Goal: Navigation & Orientation: Find specific page/section

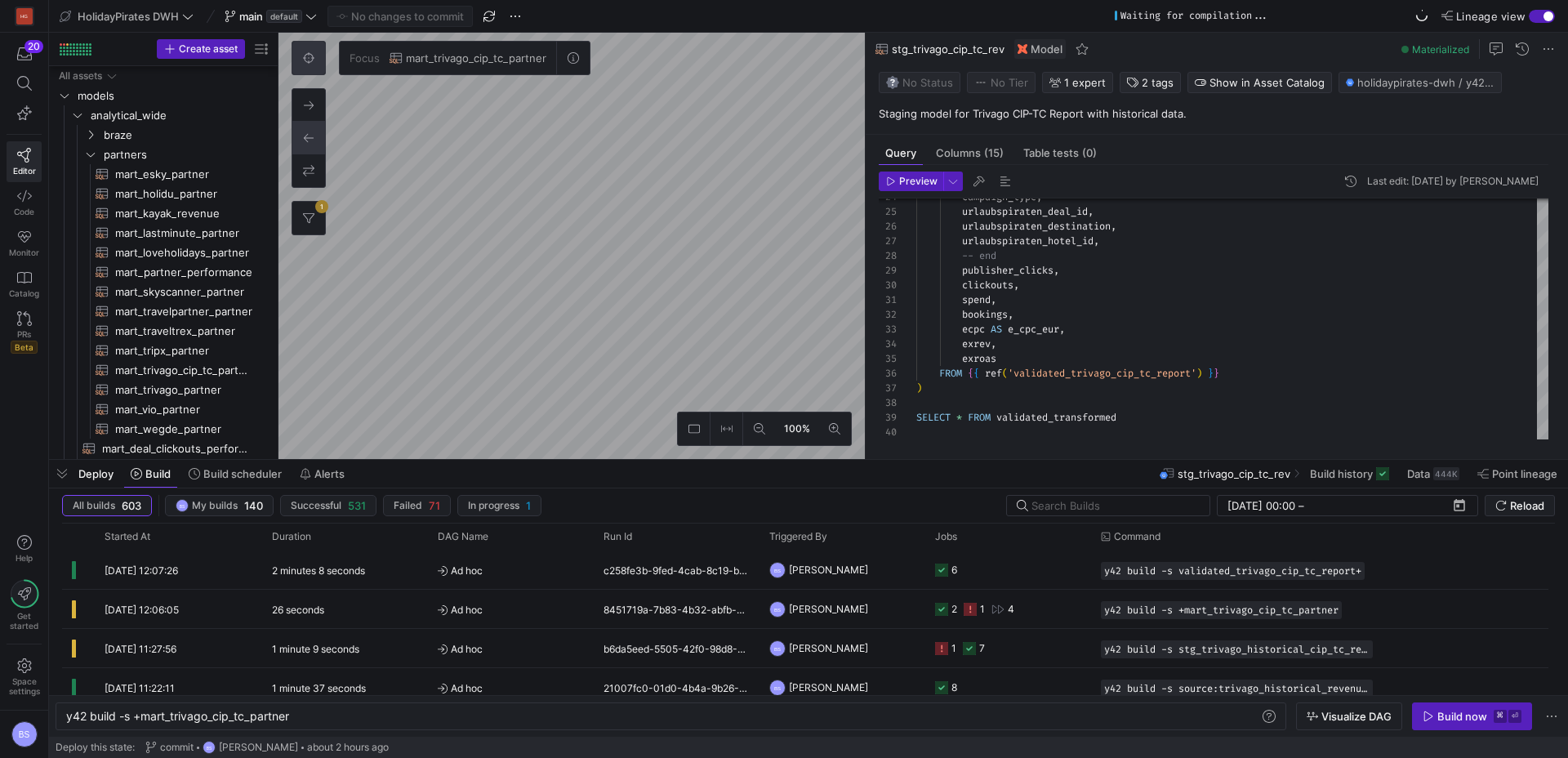
scroll to position [0, 75]
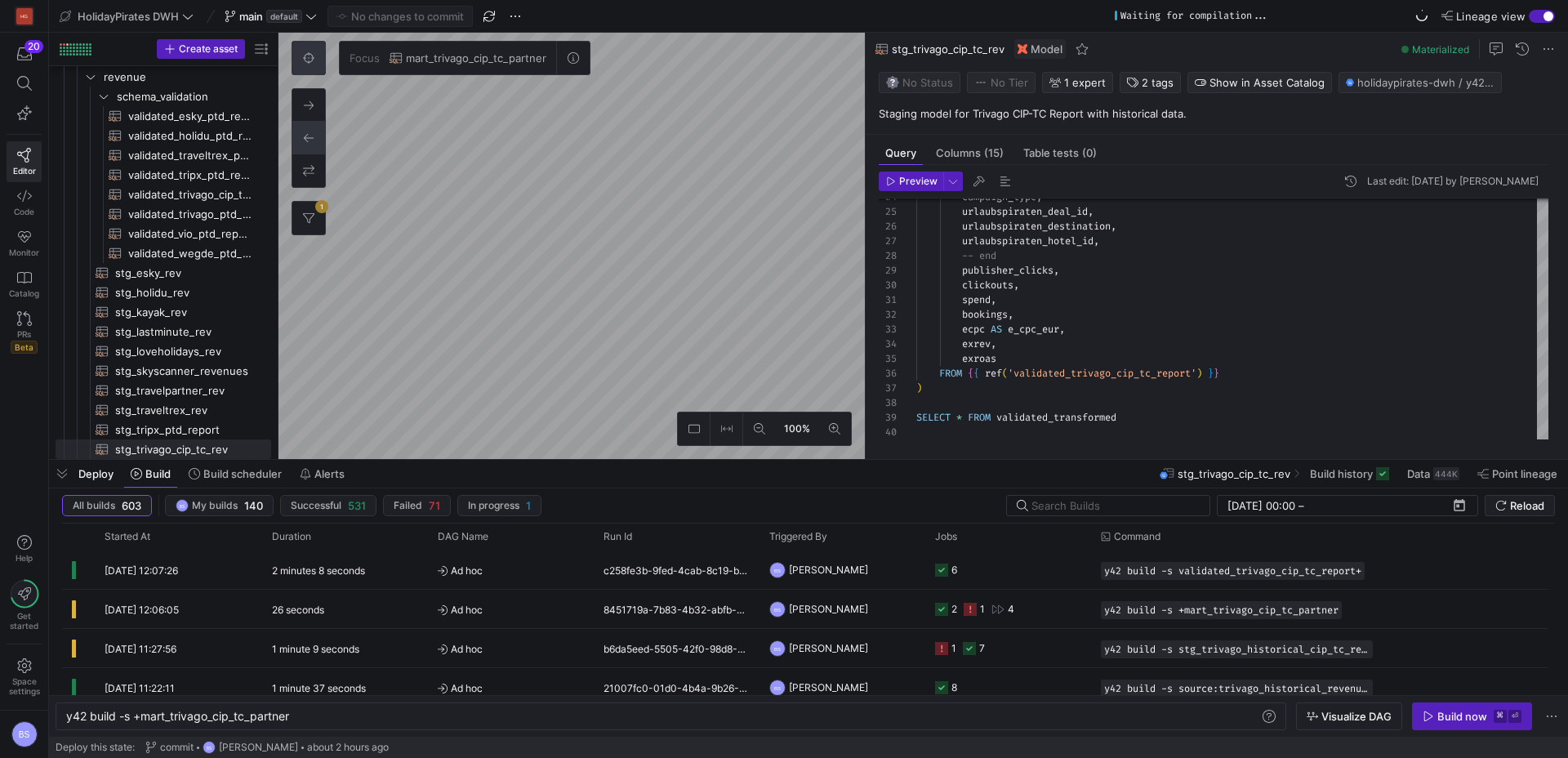
scroll to position [88, 0]
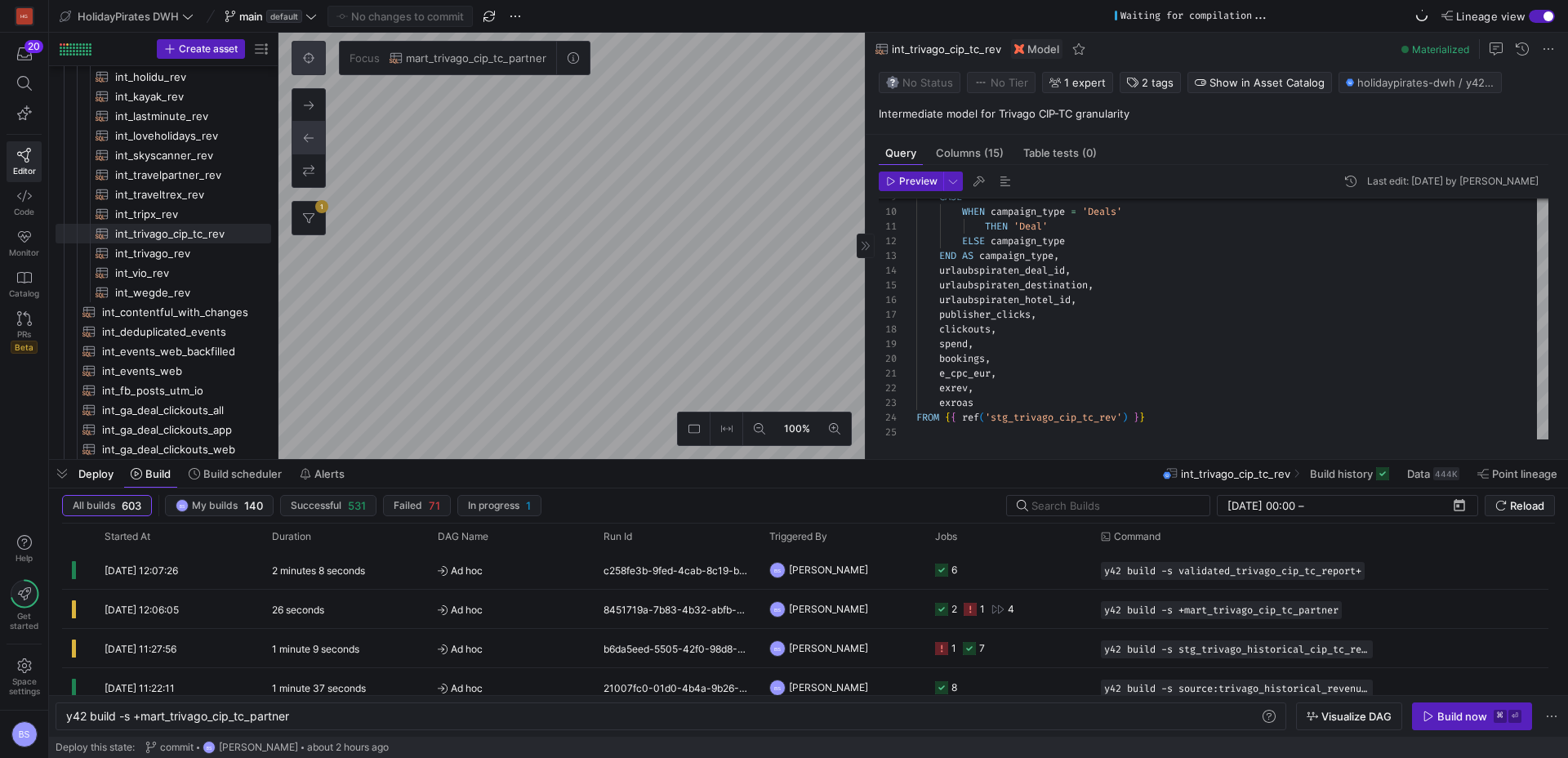
type textarea "{{ config( materialized='incremental', unique_key=['created_date', 'cip_tc', 'l…"
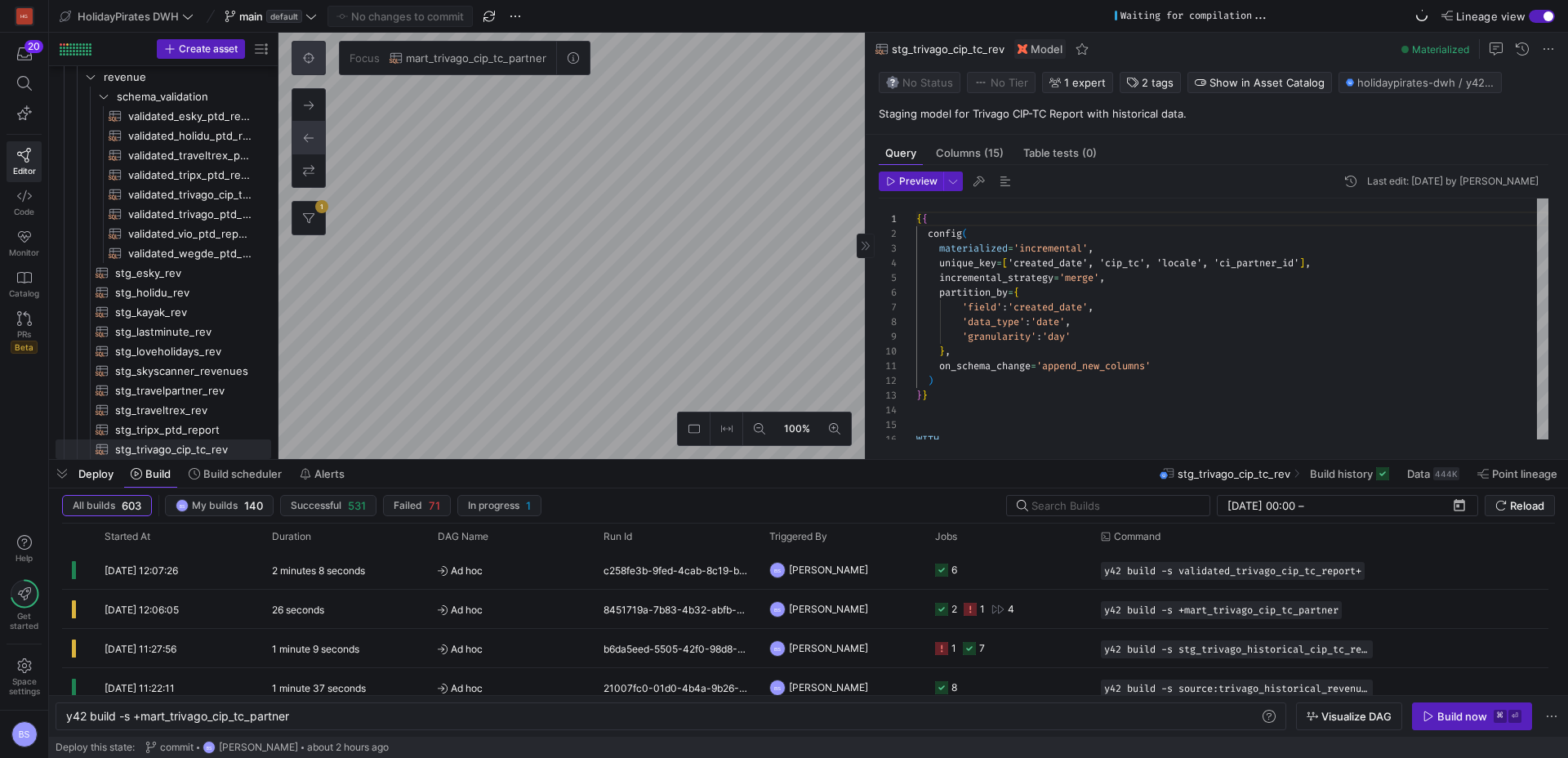
scroll to position [147, 0]
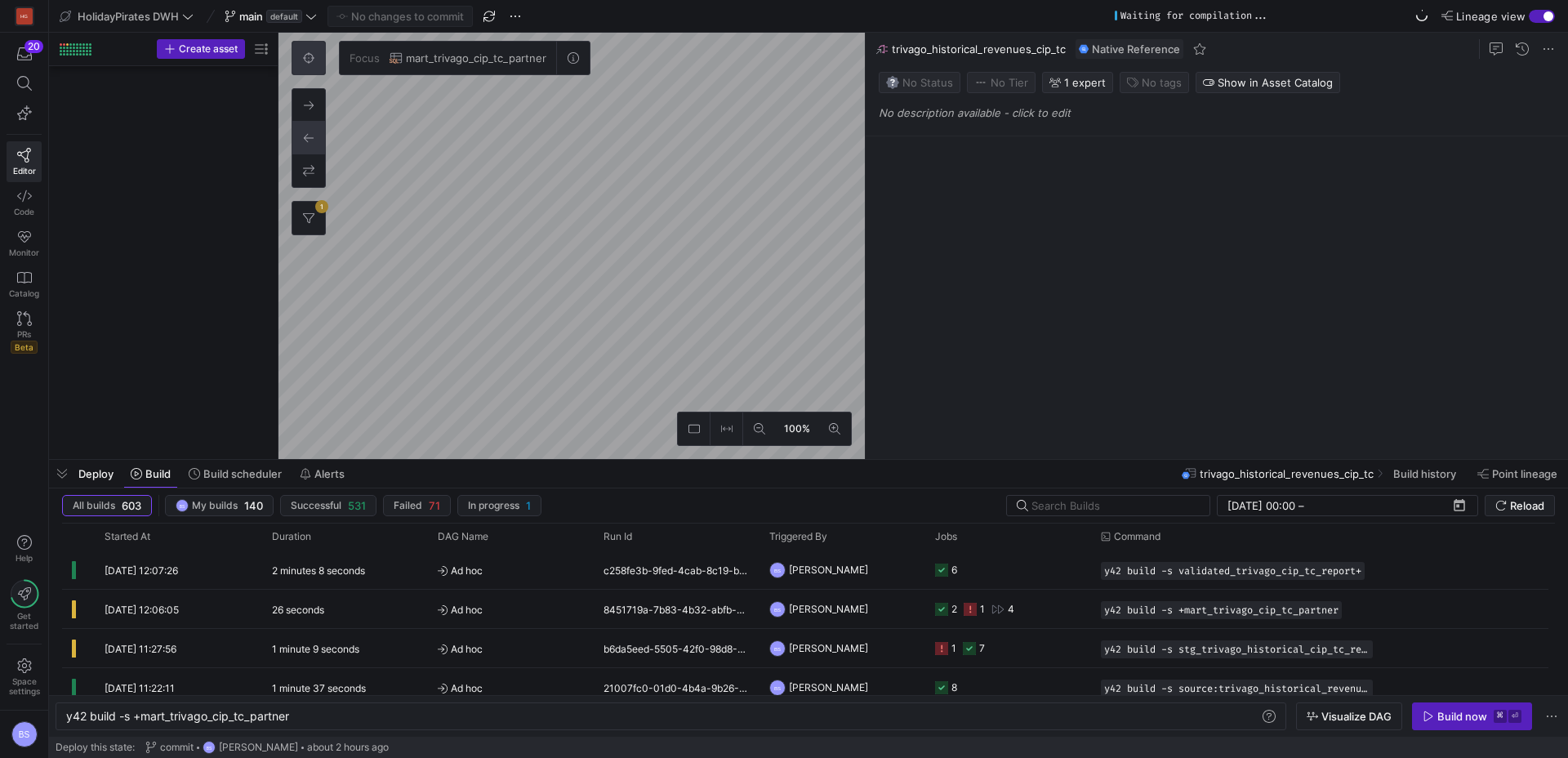
scroll to position [3098, 0]
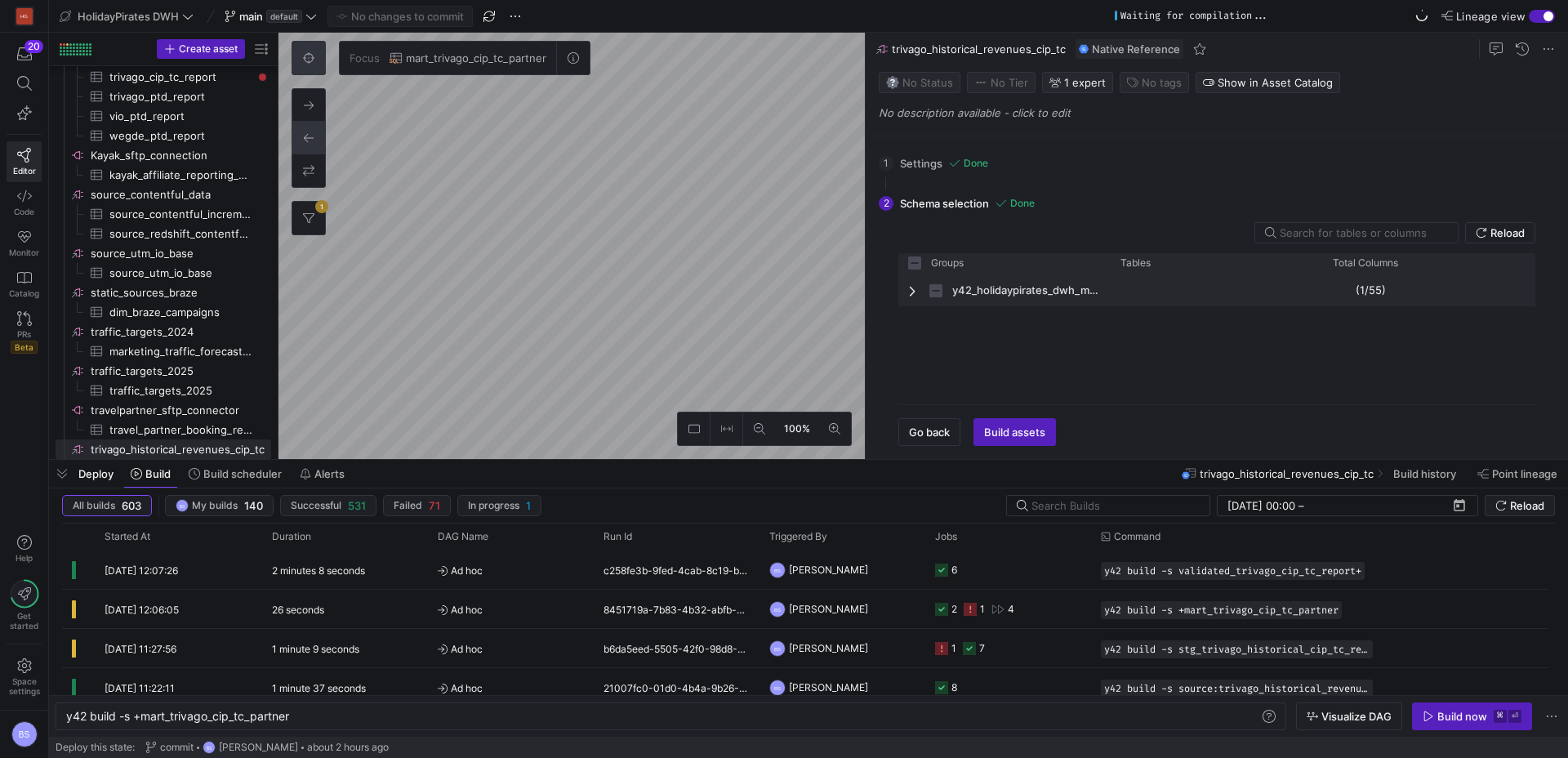
click at [920, 296] on span "y42_holidaypirates_dwh_main_staging" at bounding box center [1004, 291] width 193 height 32
checkbox input "false"
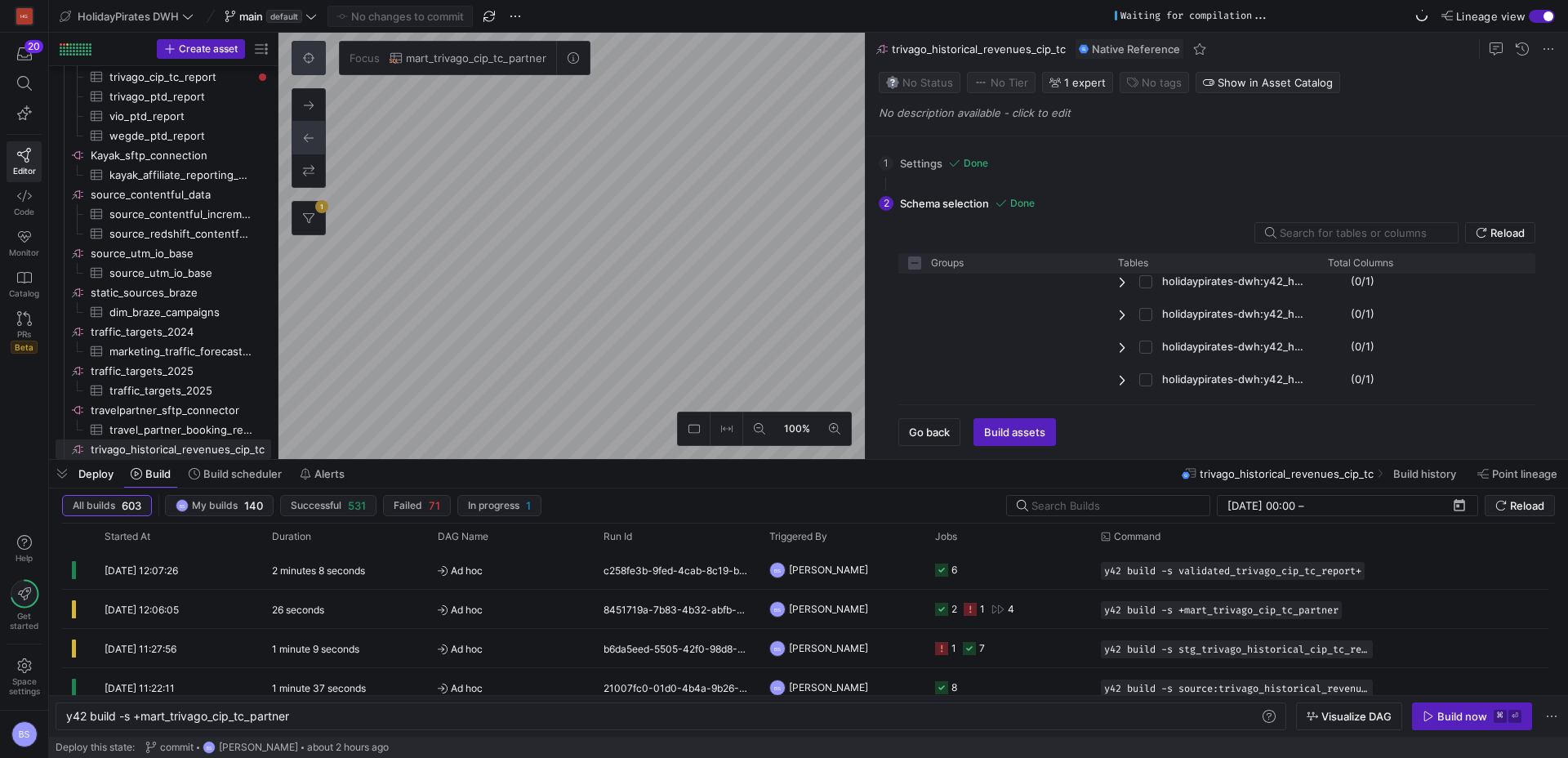
scroll to position [0, 0]
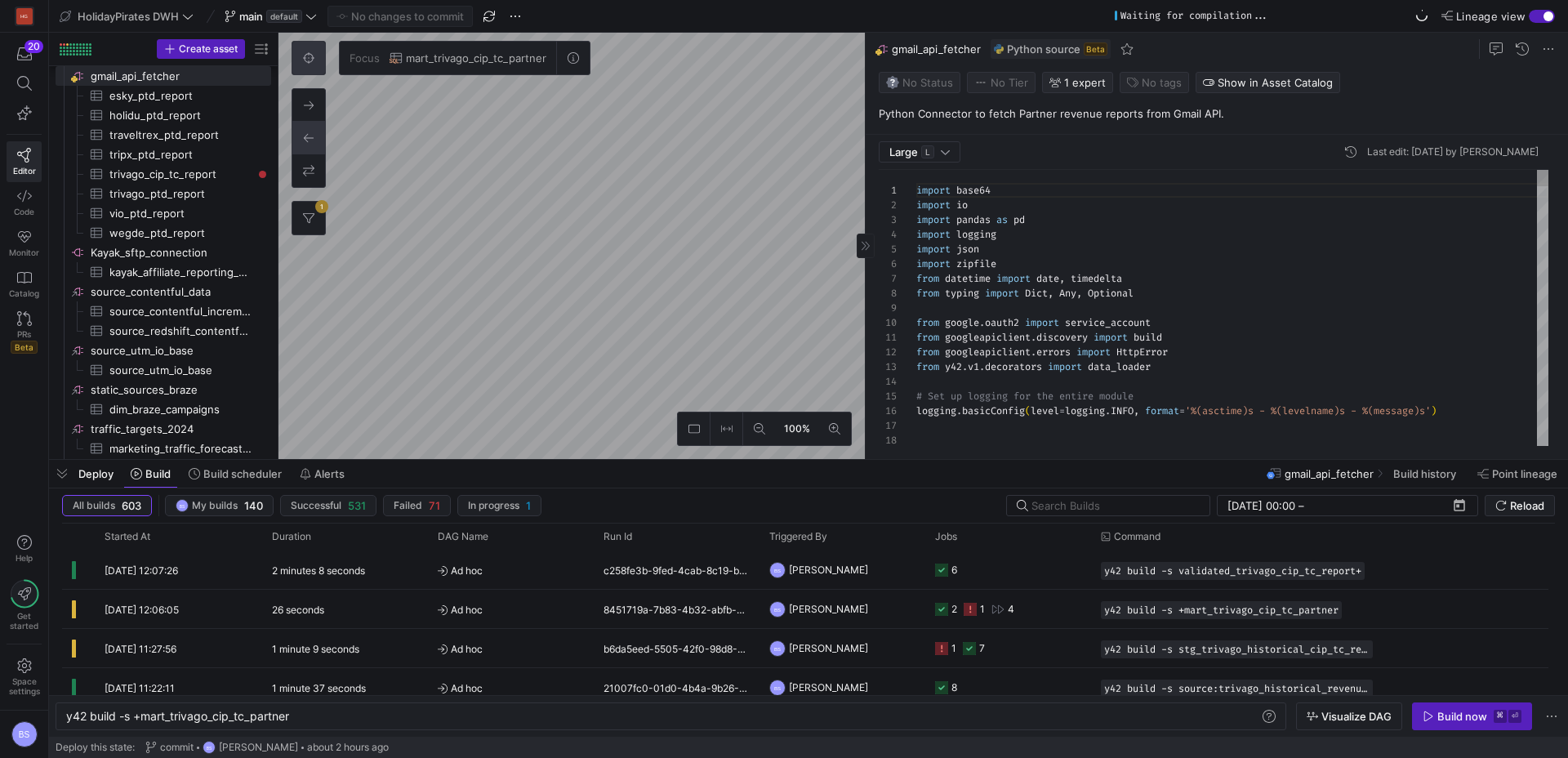
scroll to position [147, 0]
